Goal: Task Accomplishment & Management: Manage account settings

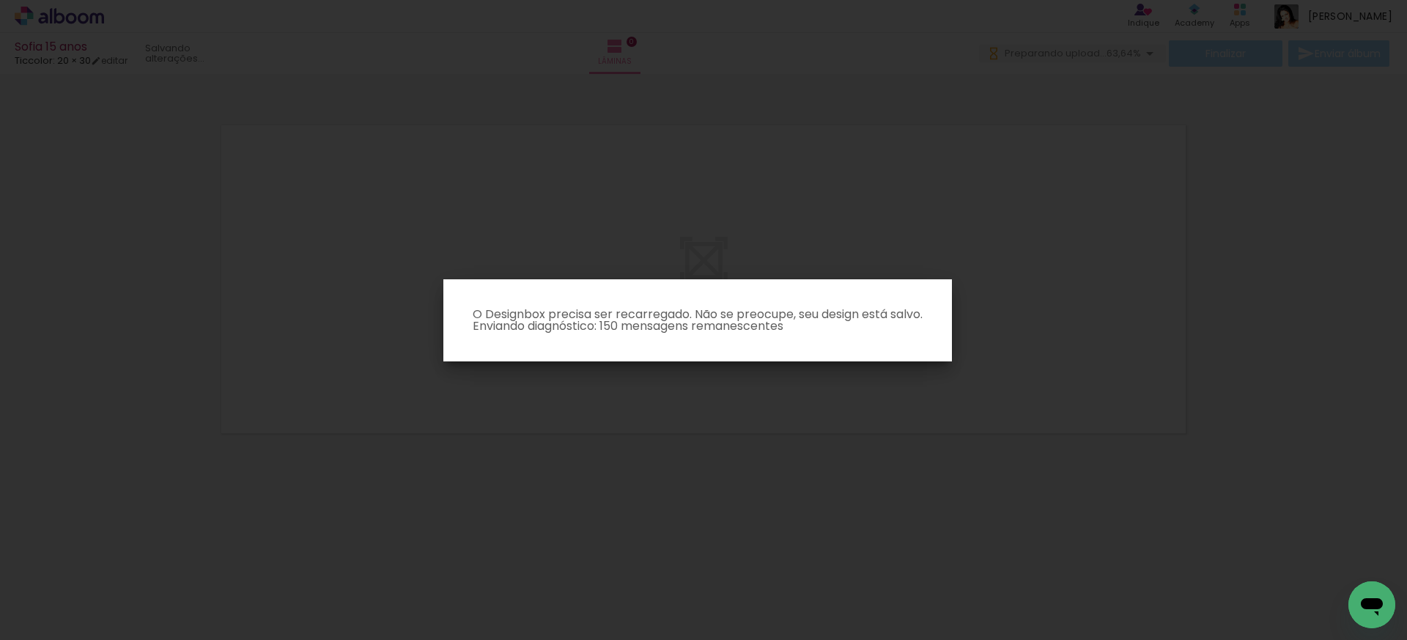
click at [781, 367] on iron-overlay-backdrop at bounding box center [703, 320] width 1407 height 640
click at [1028, 283] on iron-overlay-backdrop at bounding box center [703, 320] width 1407 height 640
click at [1206, 484] on iron-overlay-backdrop at bounding box center [703, 320] width 1407 height 640
click at [893, 299] on paper-dialog "O Designbox precisa ser recarregado. Não se preocupe, seu design está salvo. En…" at bounding box center [697, 320] width 509 height 82
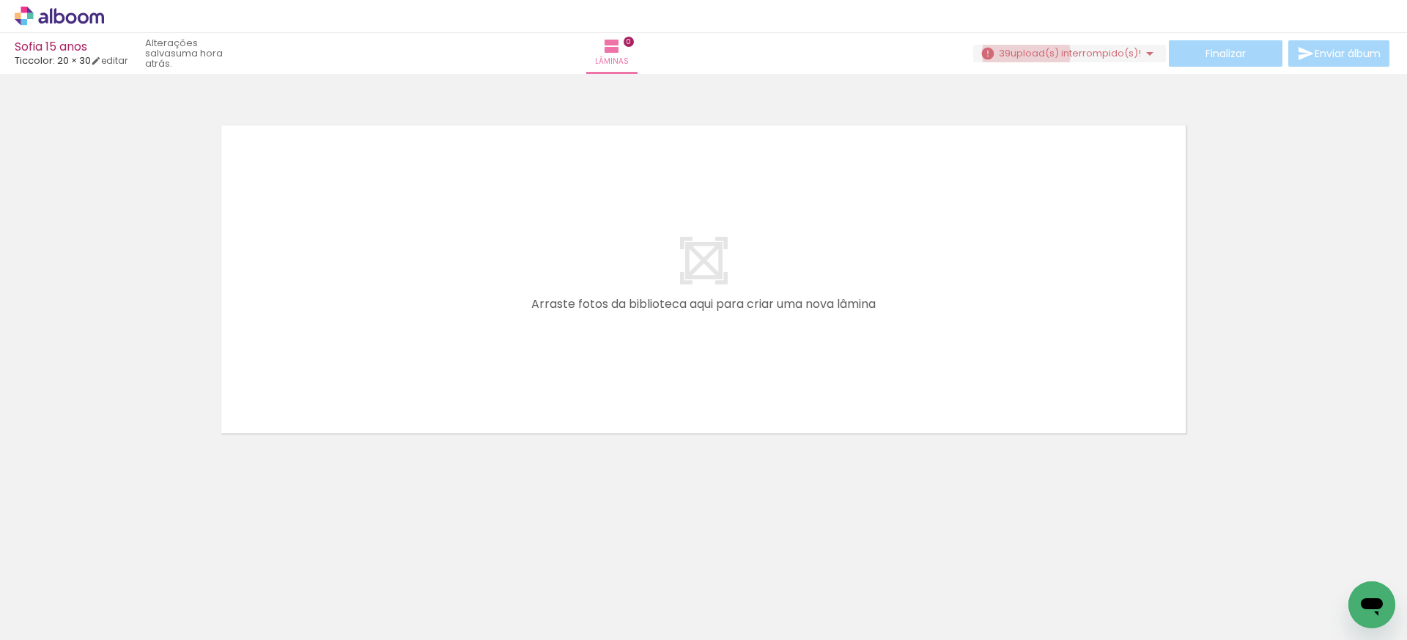
click at [1020, 53] on span "upload(s) interrompido(s)!" at bounding box center [1075, 53] width 130 height 14
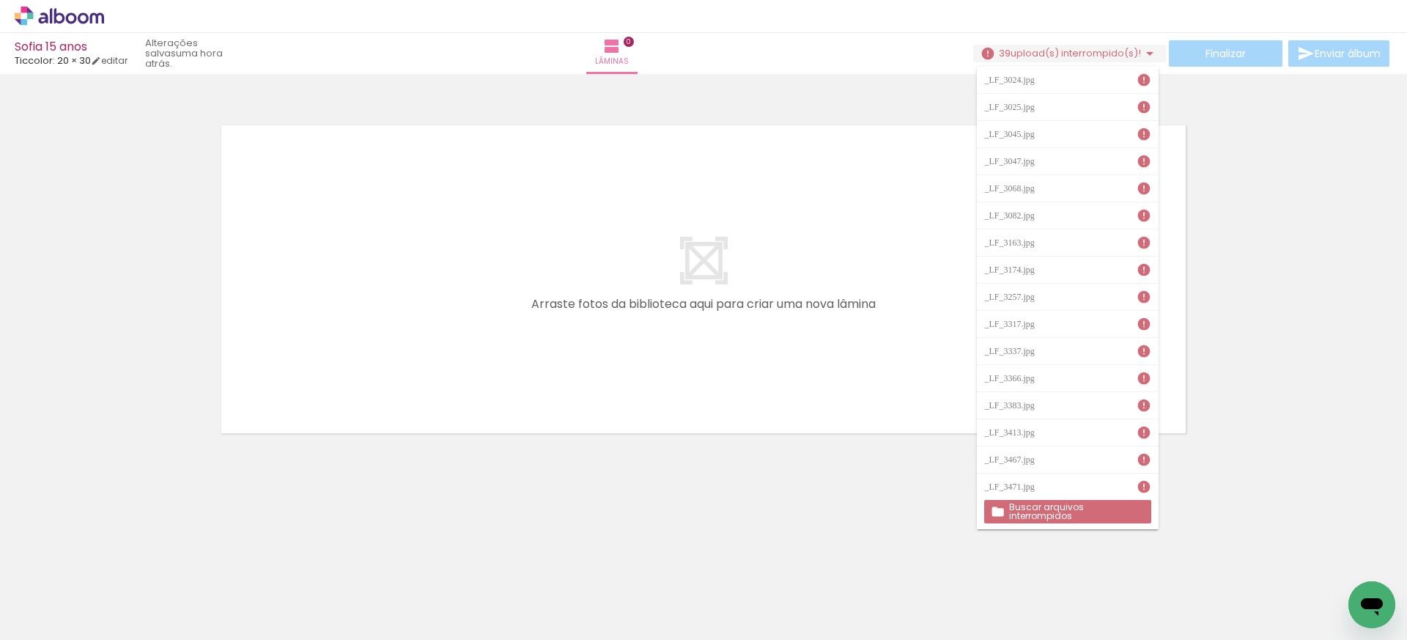
click at [0, 0] on slot "Buscar arquivos interrompidos" at bounding box center [0, 0] width 0 height 0
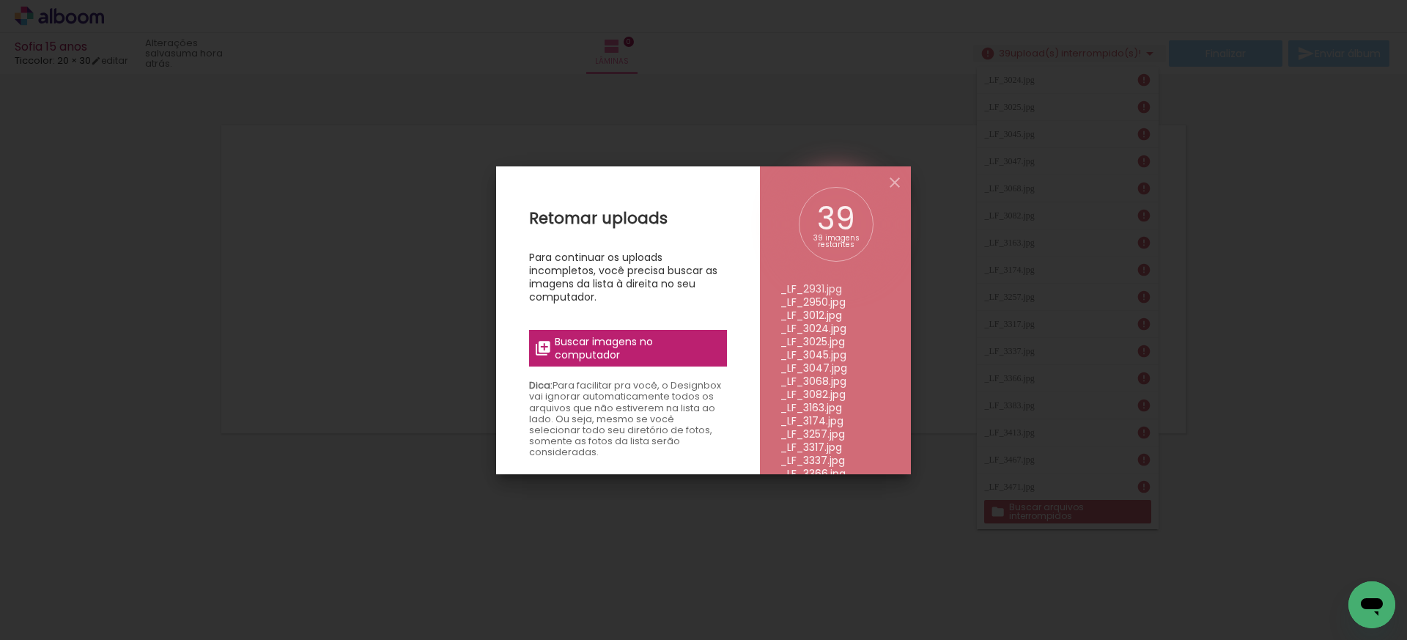
click at [598, 339] on span "Buscar imagens no computador" at bounding box center [636, 348] width 163 height 26
click at [0, 0] on input "file" at bounding box center [0, 0] width 0 height 0
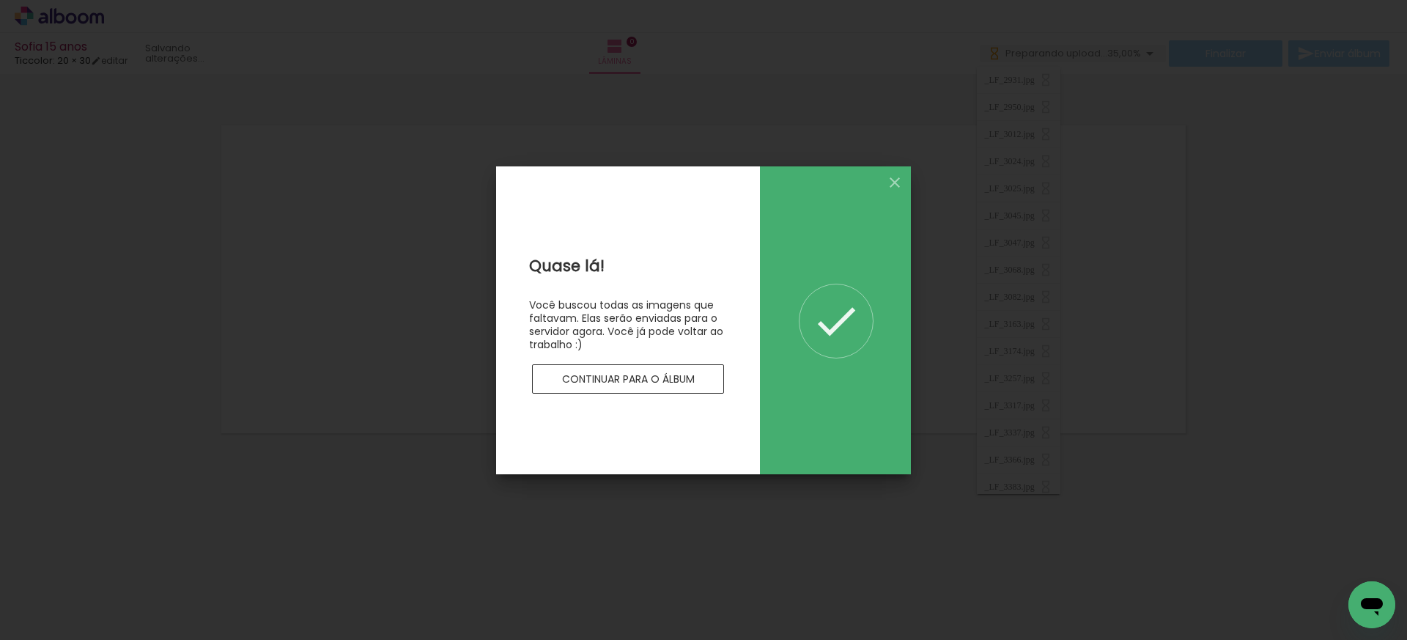
click at [0, 0] on slot "Continuar para o álbum" at bounding box center [0, 0] width 0 height 0
